Goal: Information Seeking & Learning: Learn about a topic

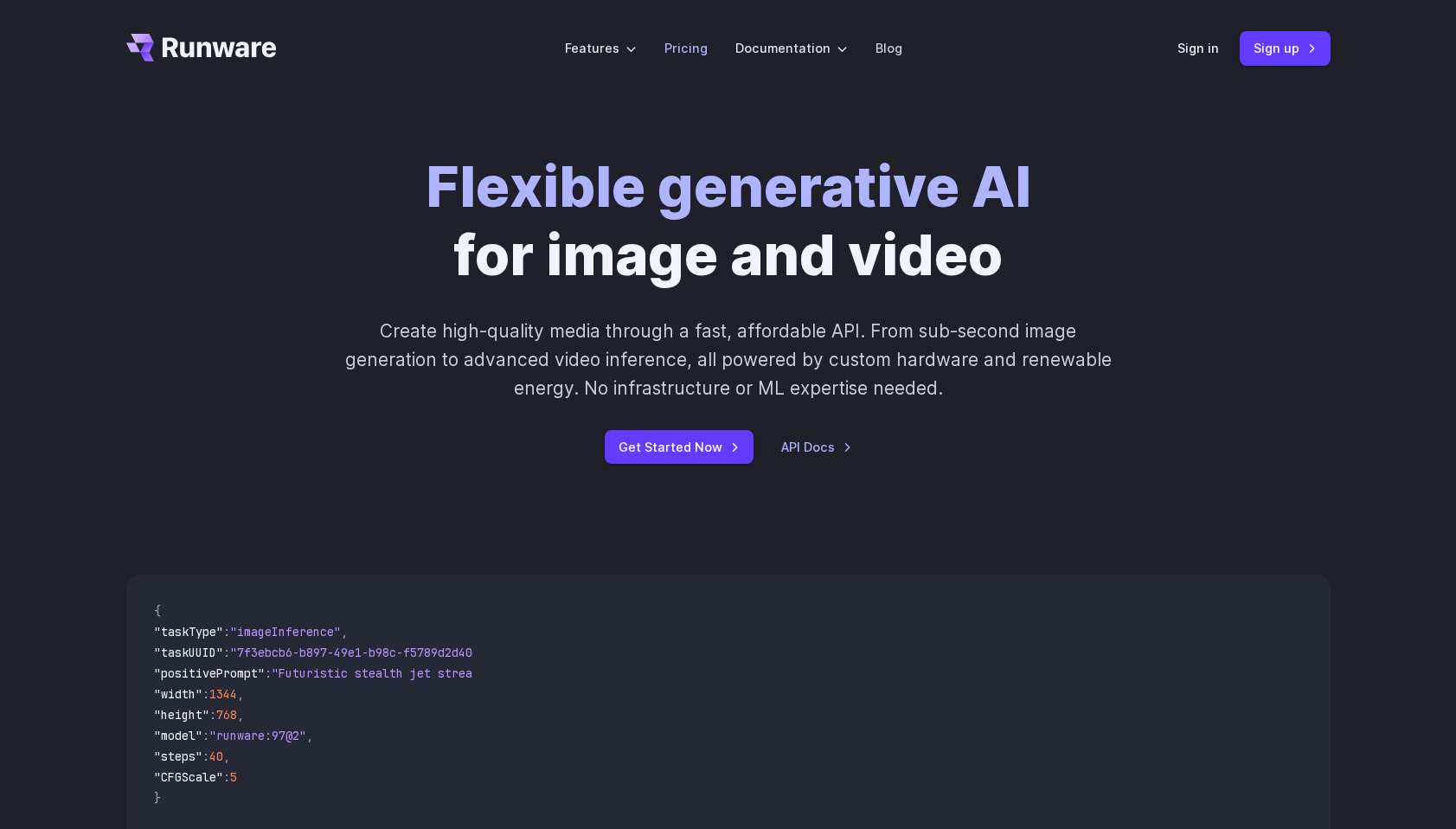
click at [690, 49] on link "Pricing" at bounding box center [686, 48] width 43 height 20
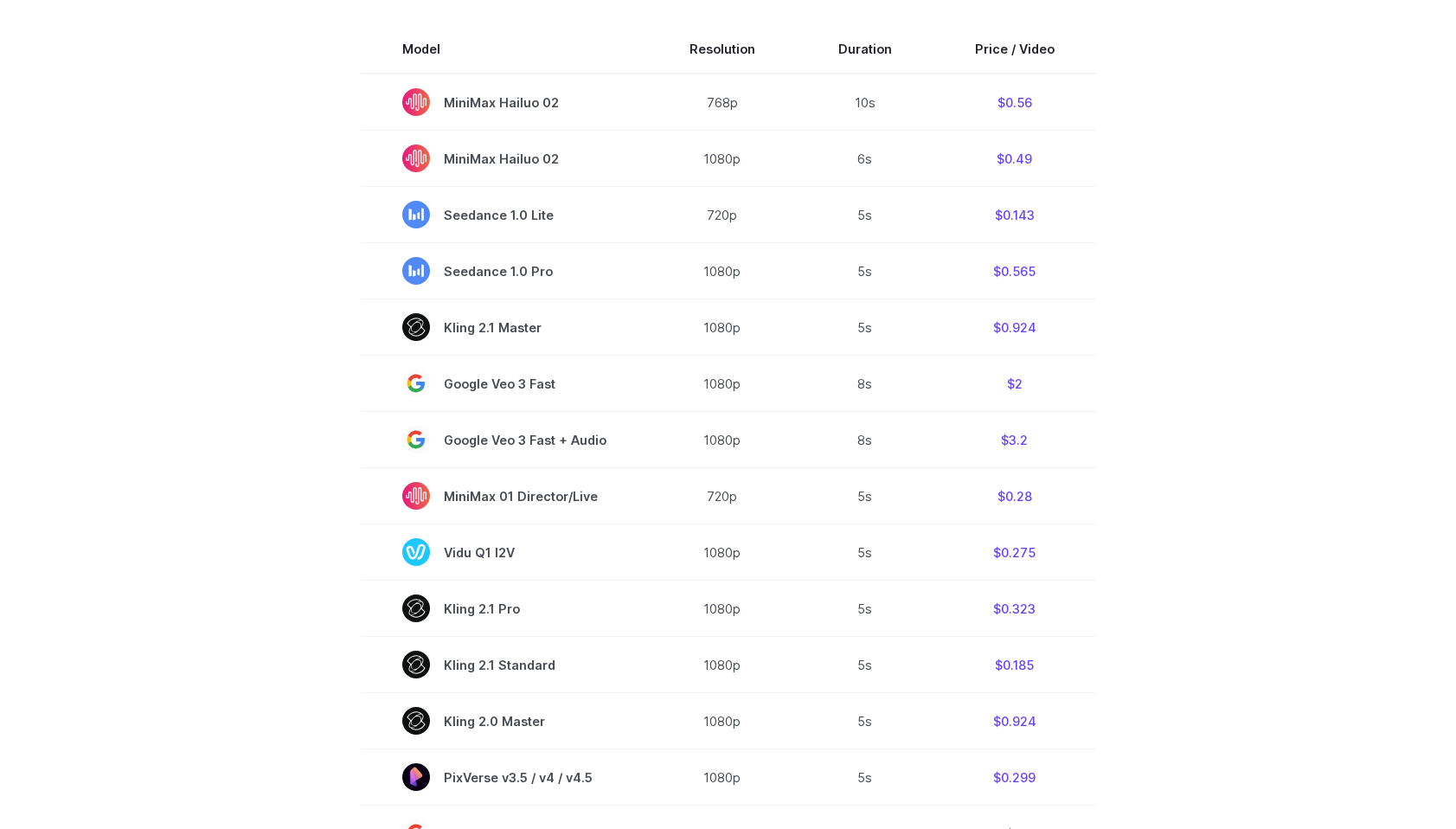
scroll to position [353, 0]
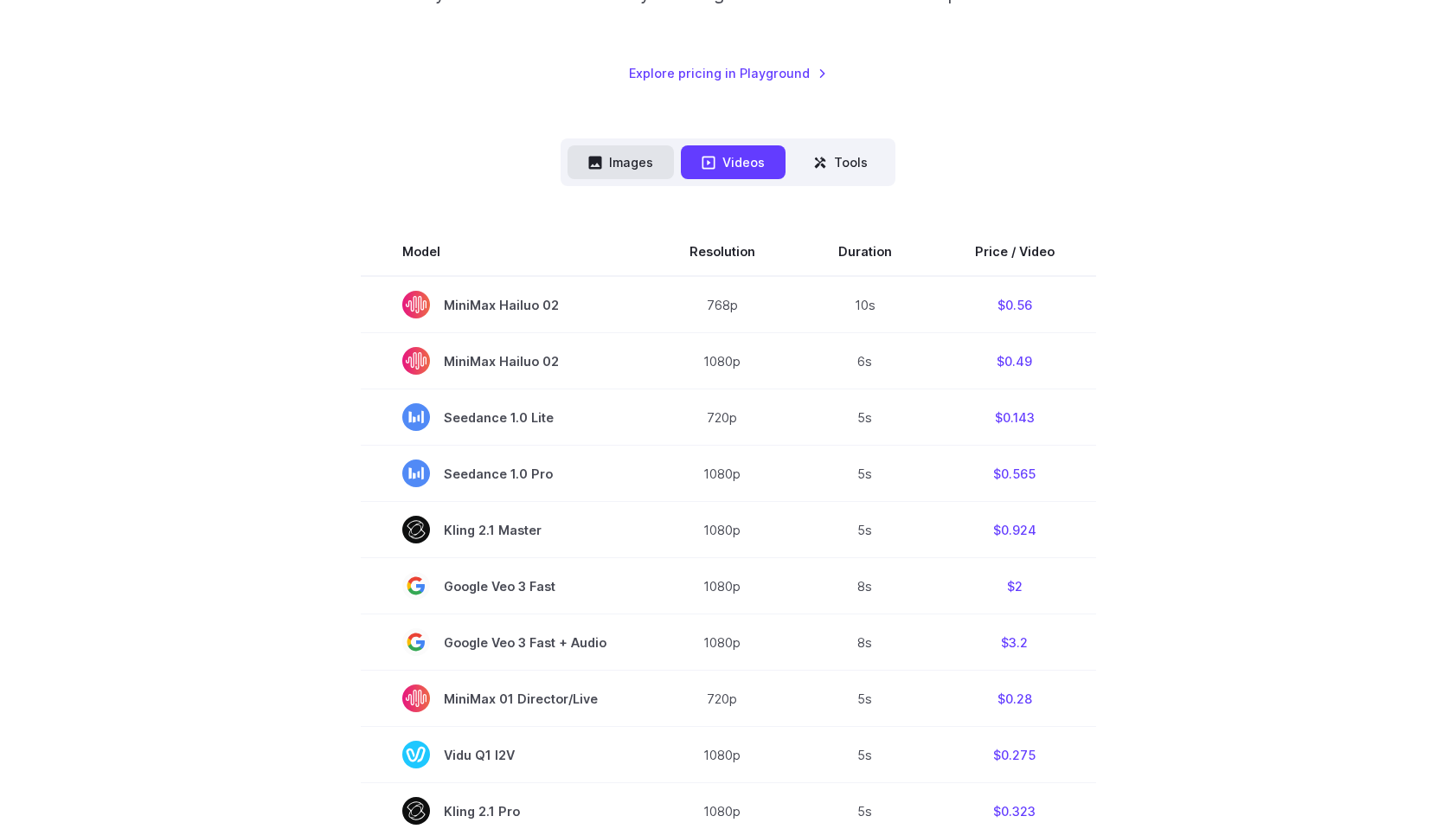
click at [643, 173] on button "Images" at bounding box center [620, 162] width 106 height 34
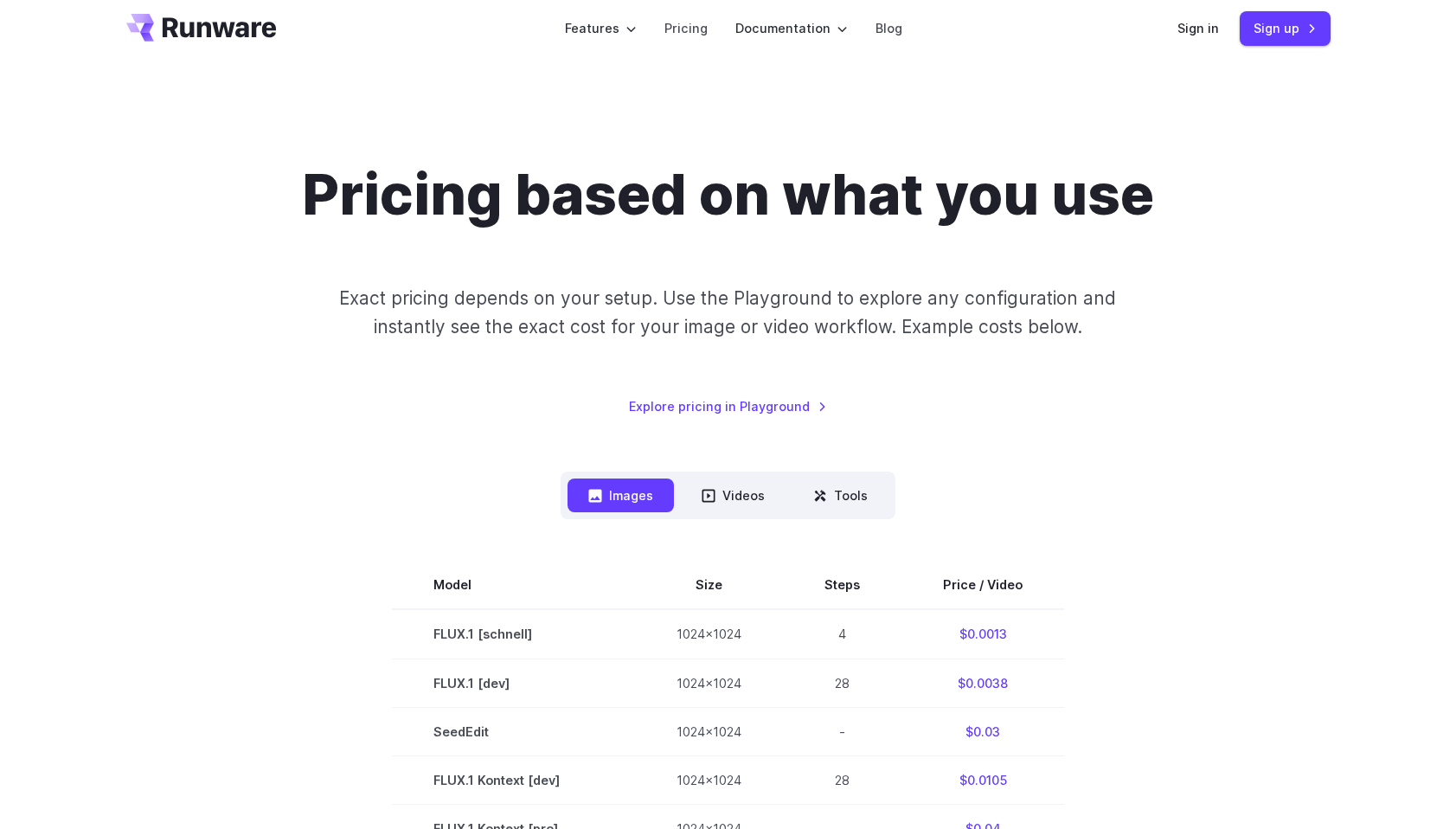
scroll to position [0, 0]
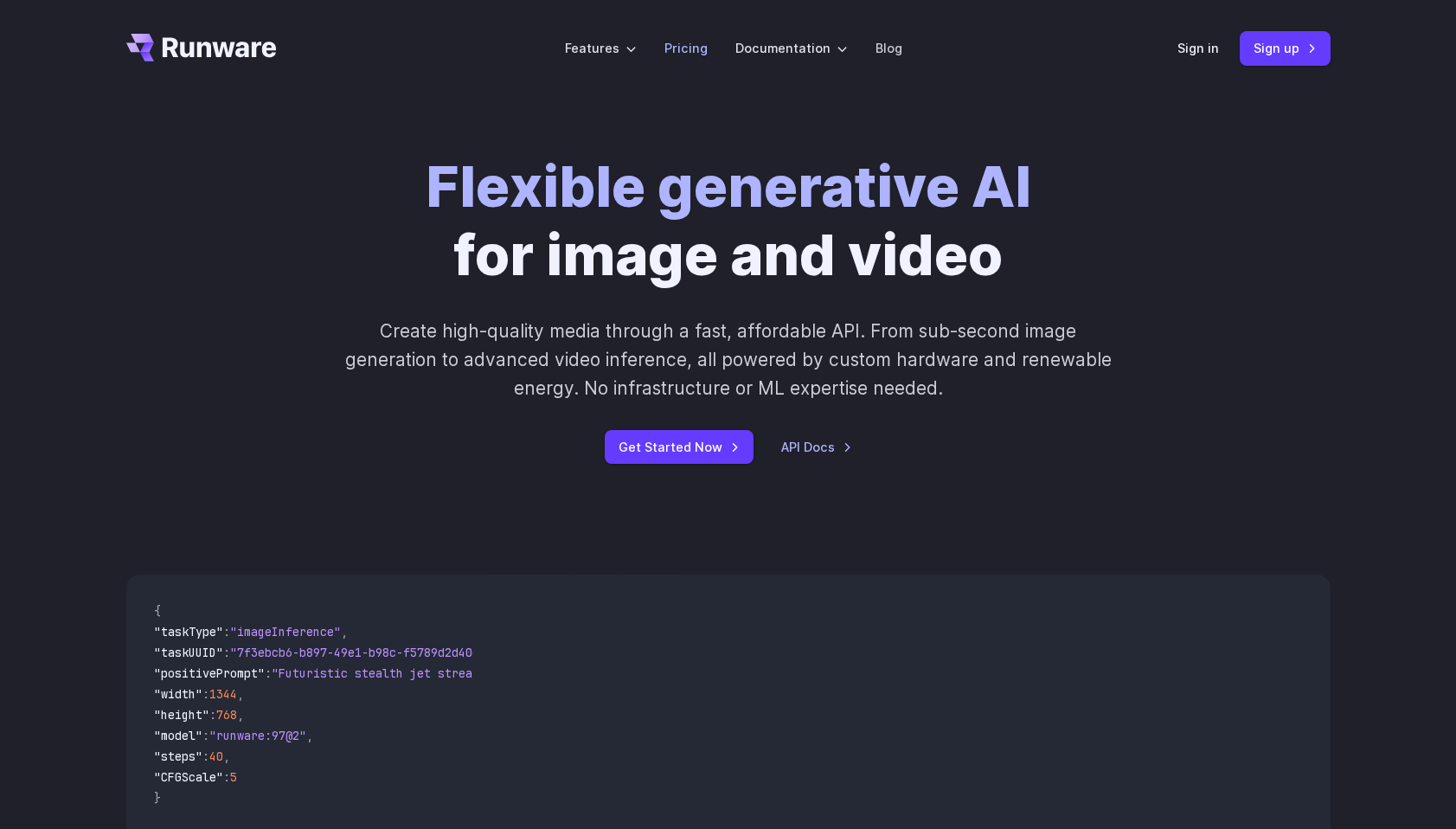
click at [690, 40] on link "Pricing" at bounding box center [686, 48] width 43 height 20
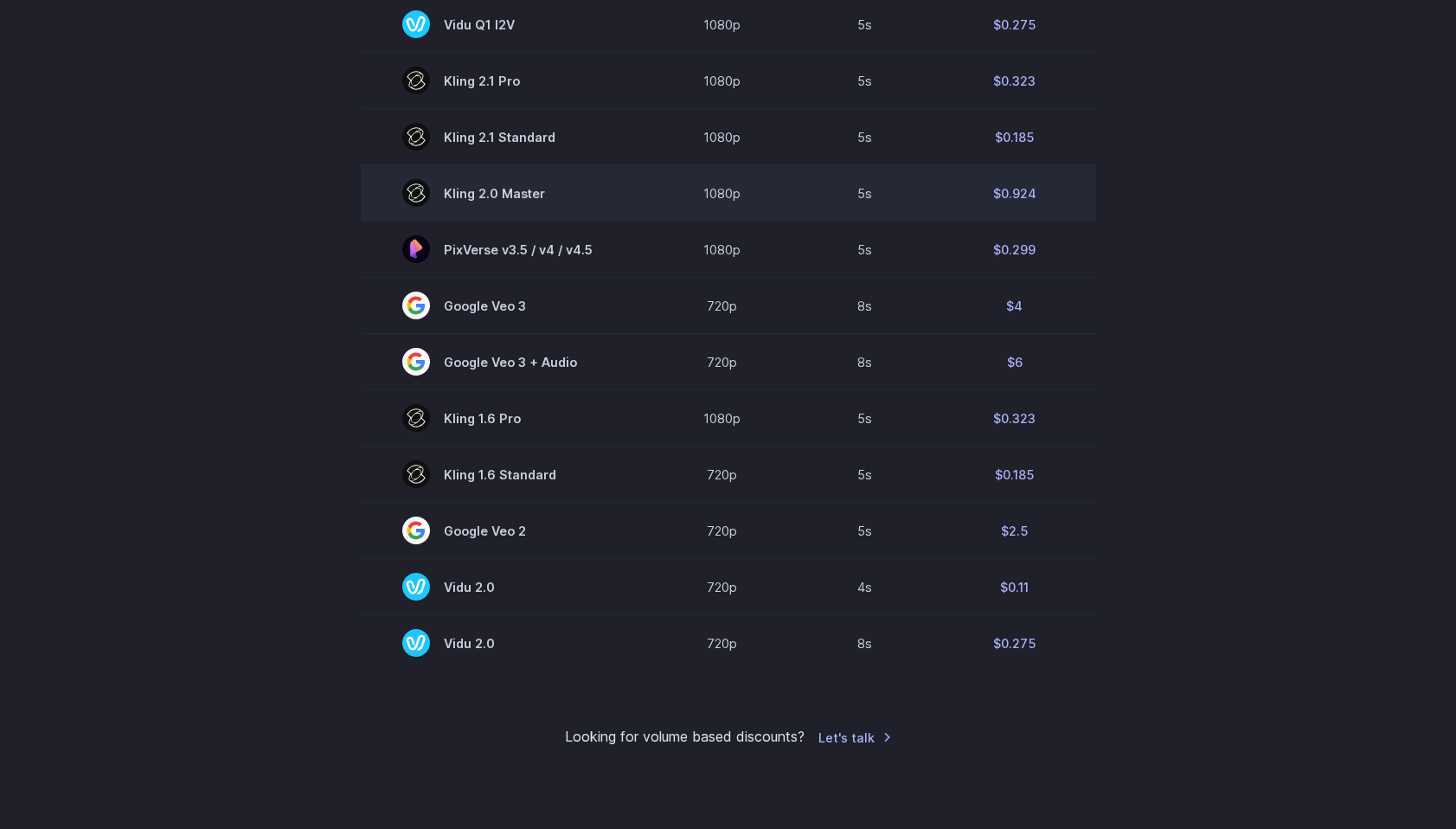
scroll to position [1093, 0]
